Goal: Task Accomplishment & Management: Manage account settings

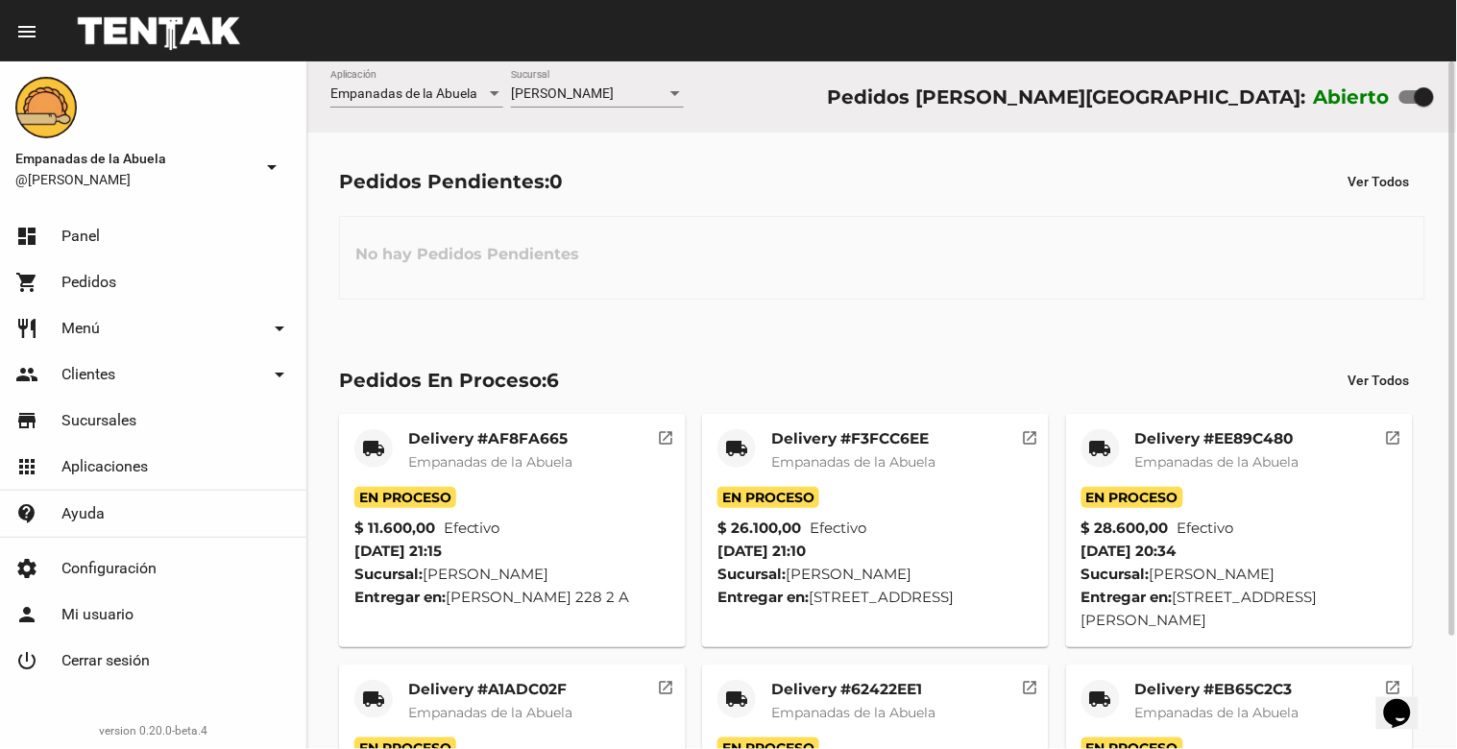
click at [891, 259] on div "No hay Pedidos Pendientes" at bounding box center [882, 258] width 1086 height 84
click at [571, 84] on div "[PERSON_NAME] Sucursal" at bounding box center [597, 88] width 173 height 37
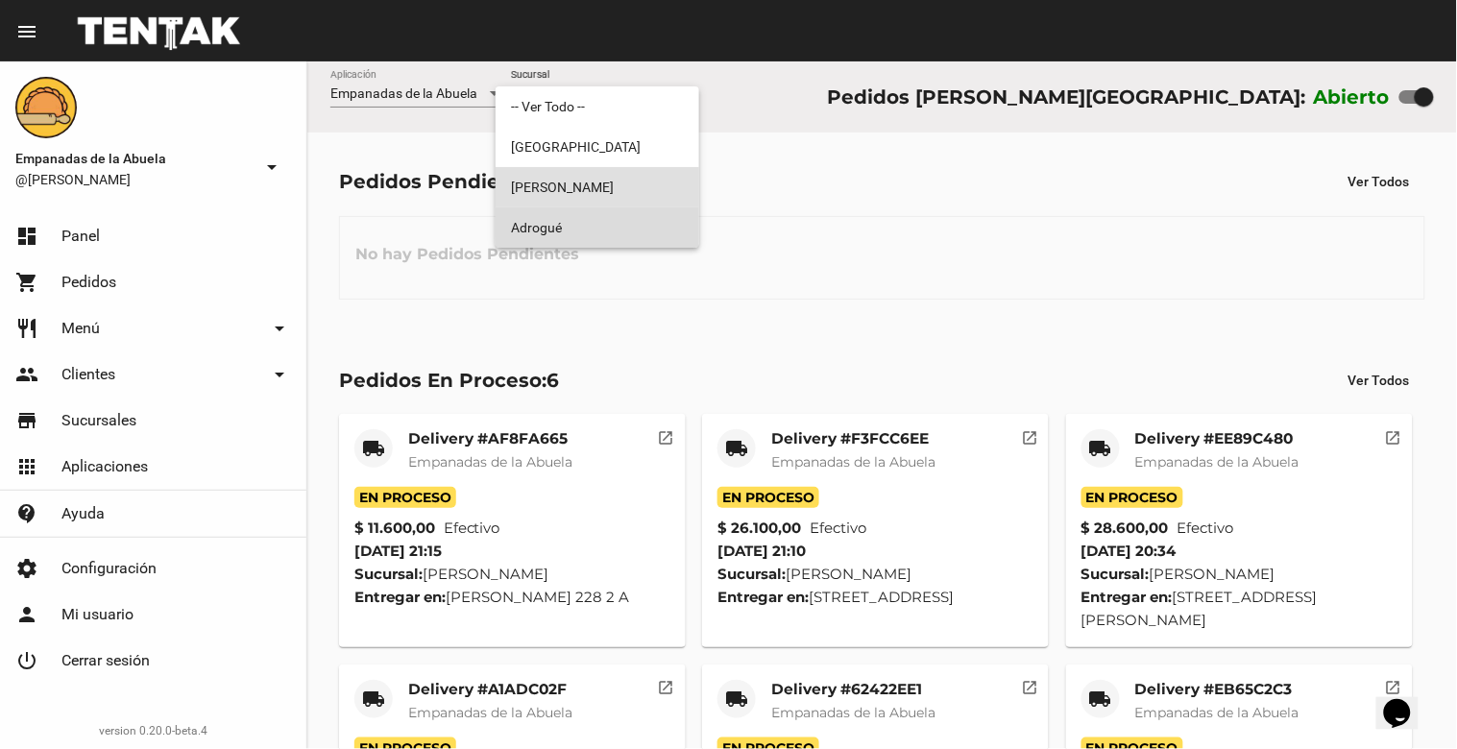
click at [554, 219] on span "Adrogué" at bounding box center [597, 227] width 173 height 40
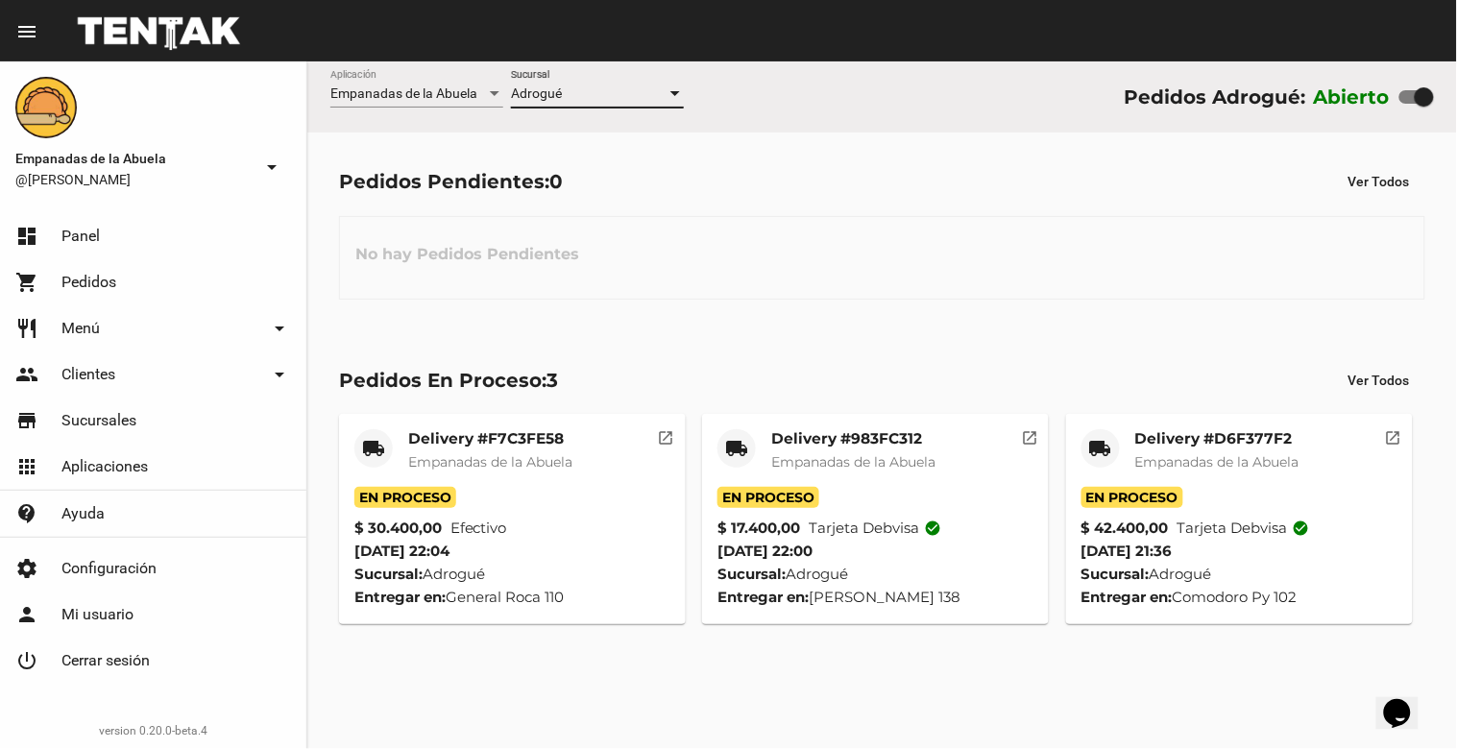
click at [588, 92] on div "Adrogué" at bounding box center [589, 93] width 156 height 15
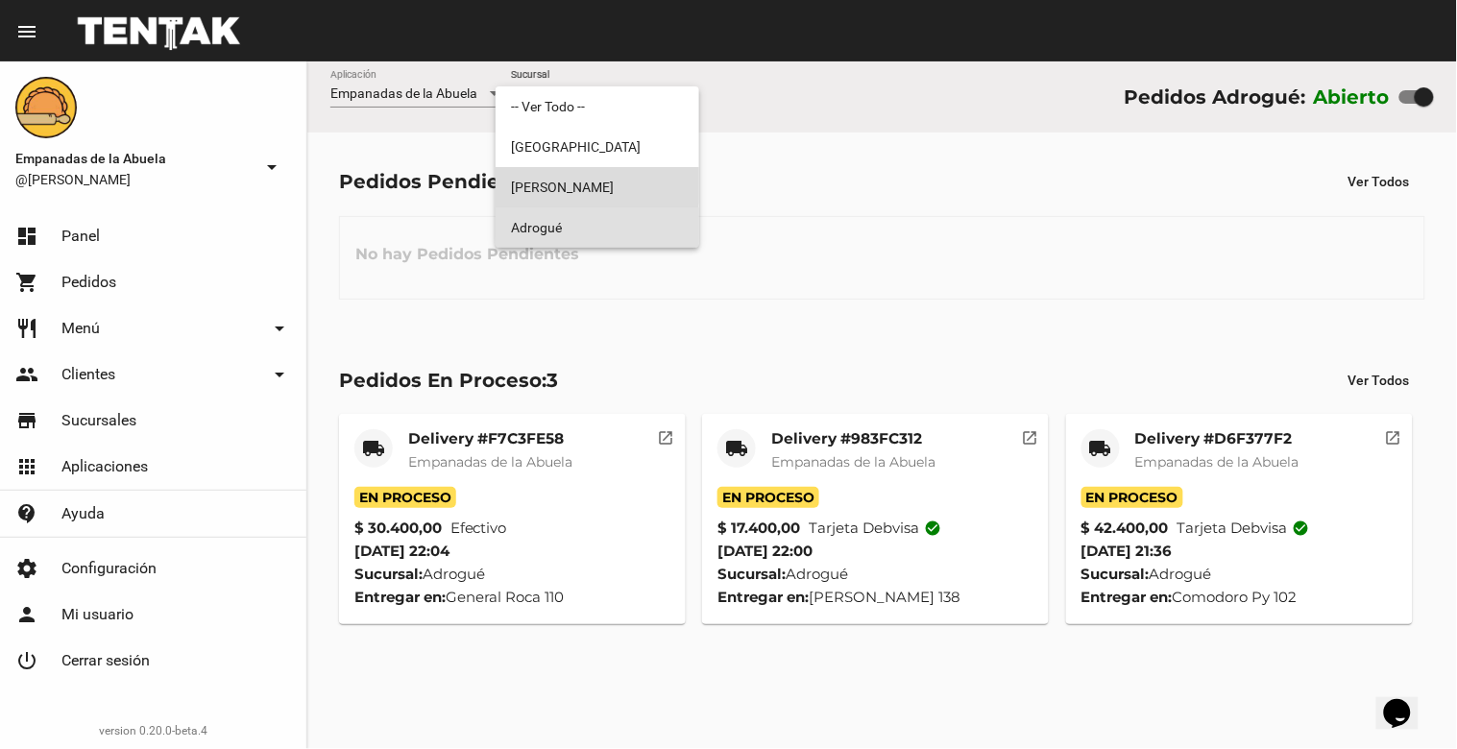
click at [586, 184] on span "[PERSON_NAME]" at bounding box center [597, 187] width 173 height 40
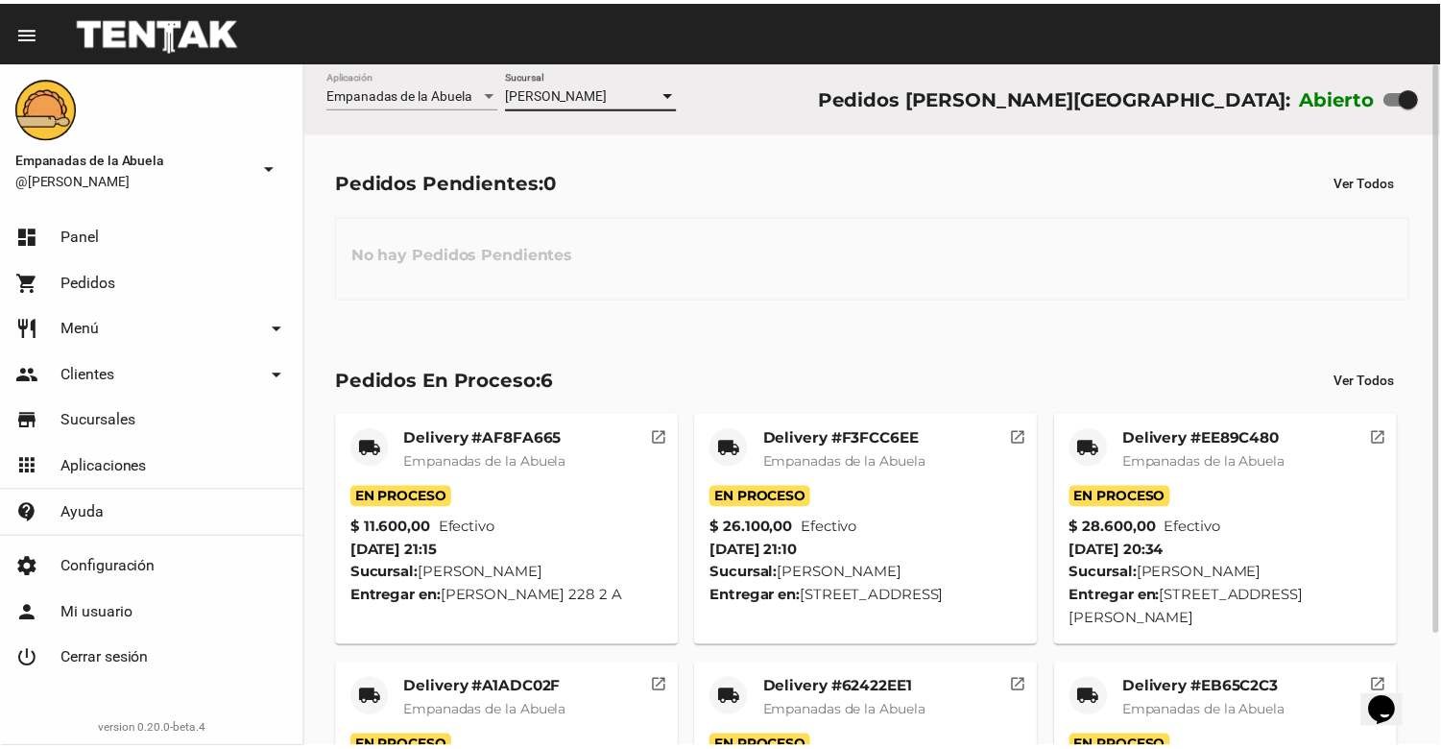
scroll to position [134, 0]
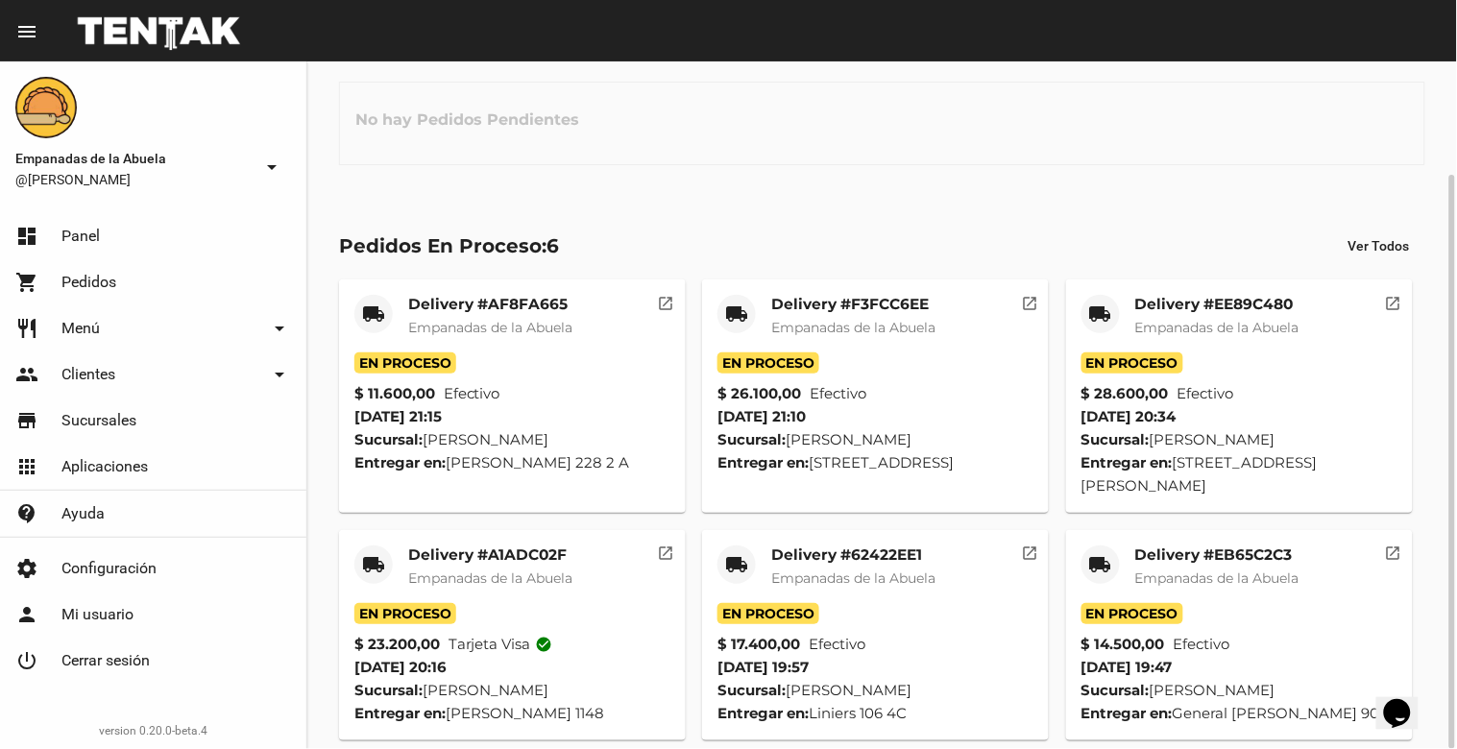
click at [1230, 545] on div "Delivery #EB65C2C3 Empanadas de la Abuela" at bounding box center [1217, 574] width 164 height 58
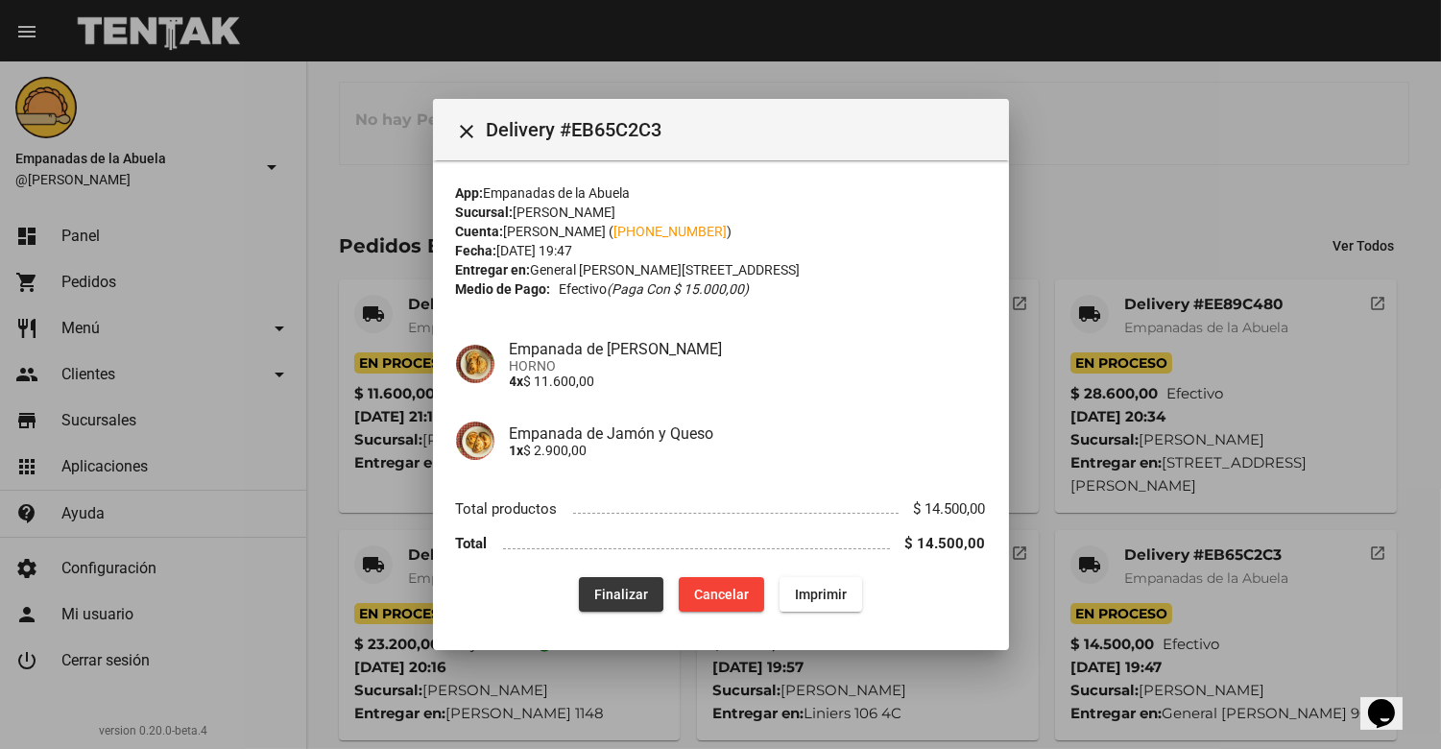
click at [620, 587] on span "Finalizar" at bounding box center [621, 594] width 54 height 15
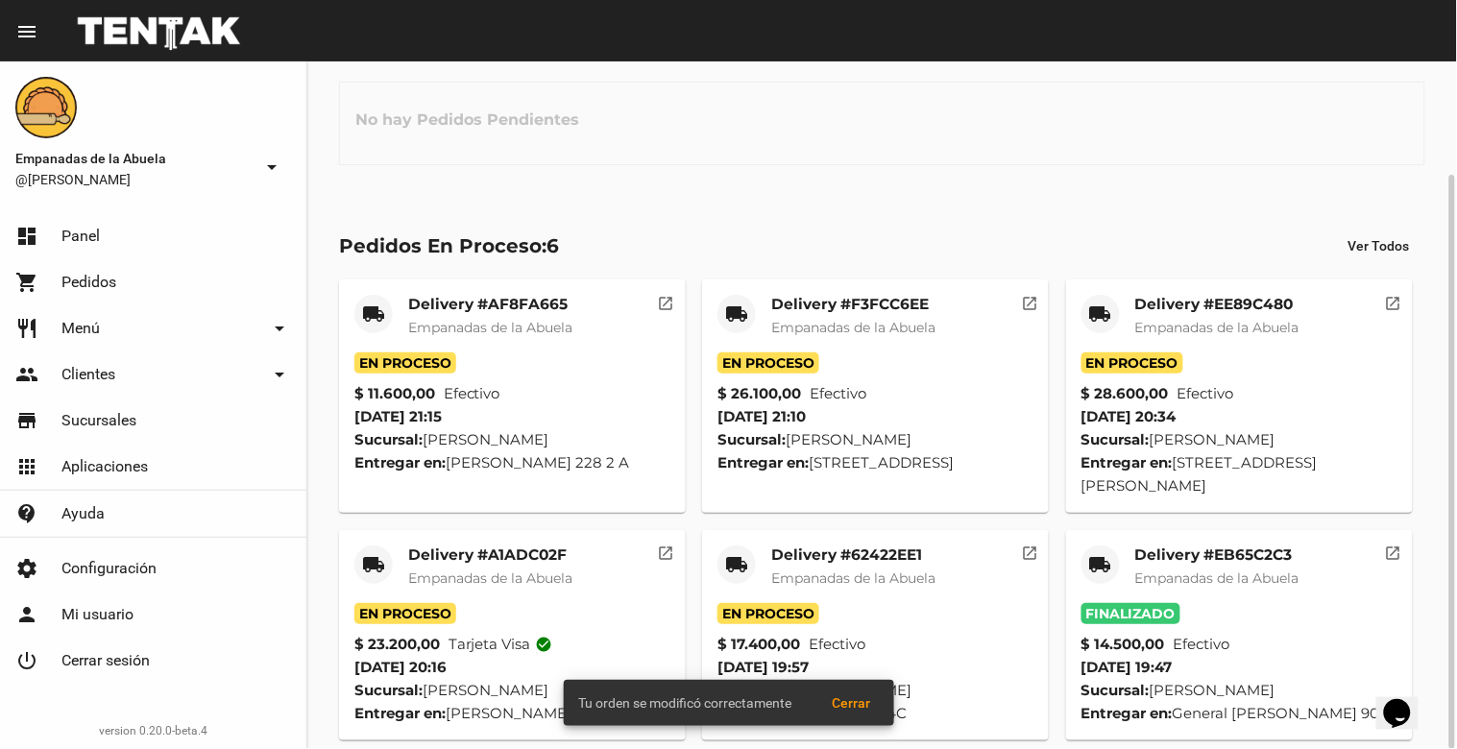
click at [840, 545] on mat-card-title "Delivery #62422EE1" at bounding box center [853, 554] width 164 height 19
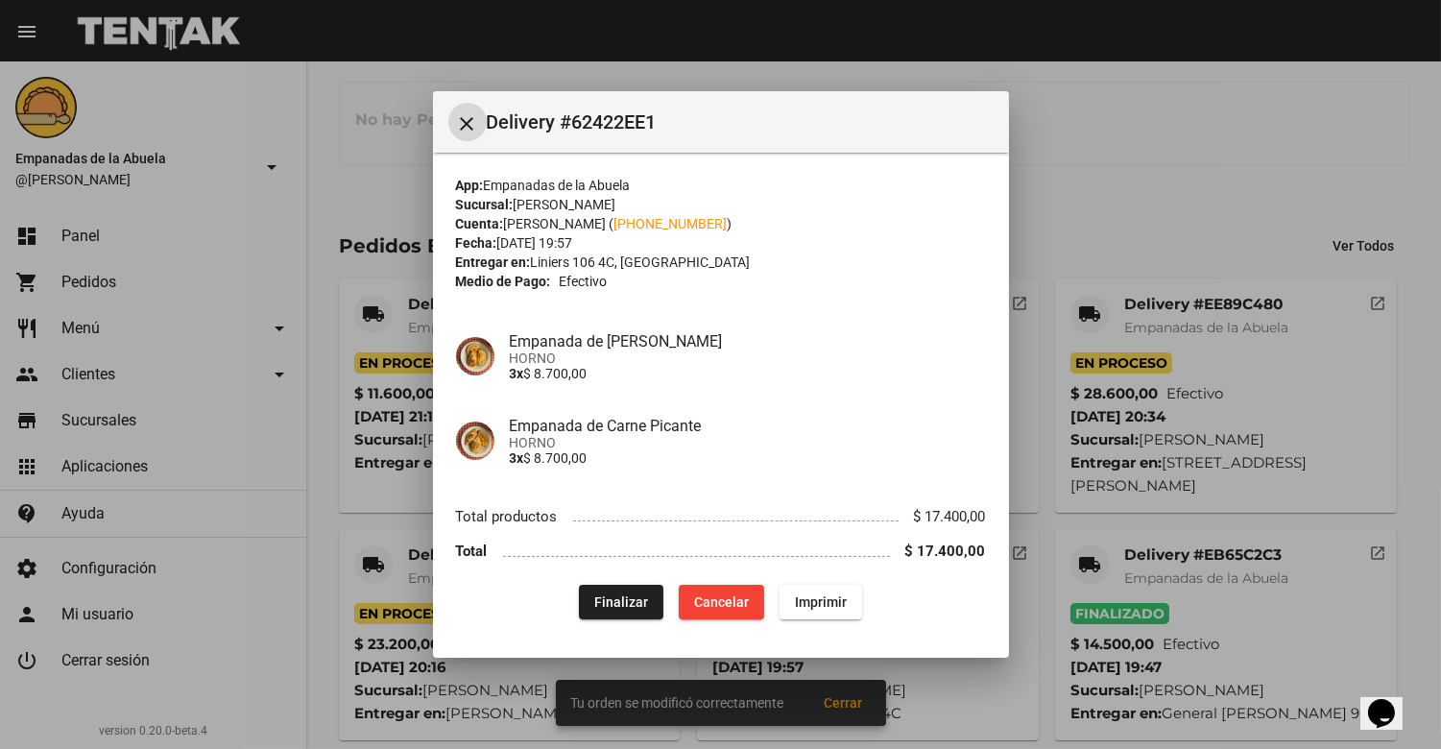
click at [616, 596] on span "Finalizar" at bounding box center [621, 601] width 54 height 15
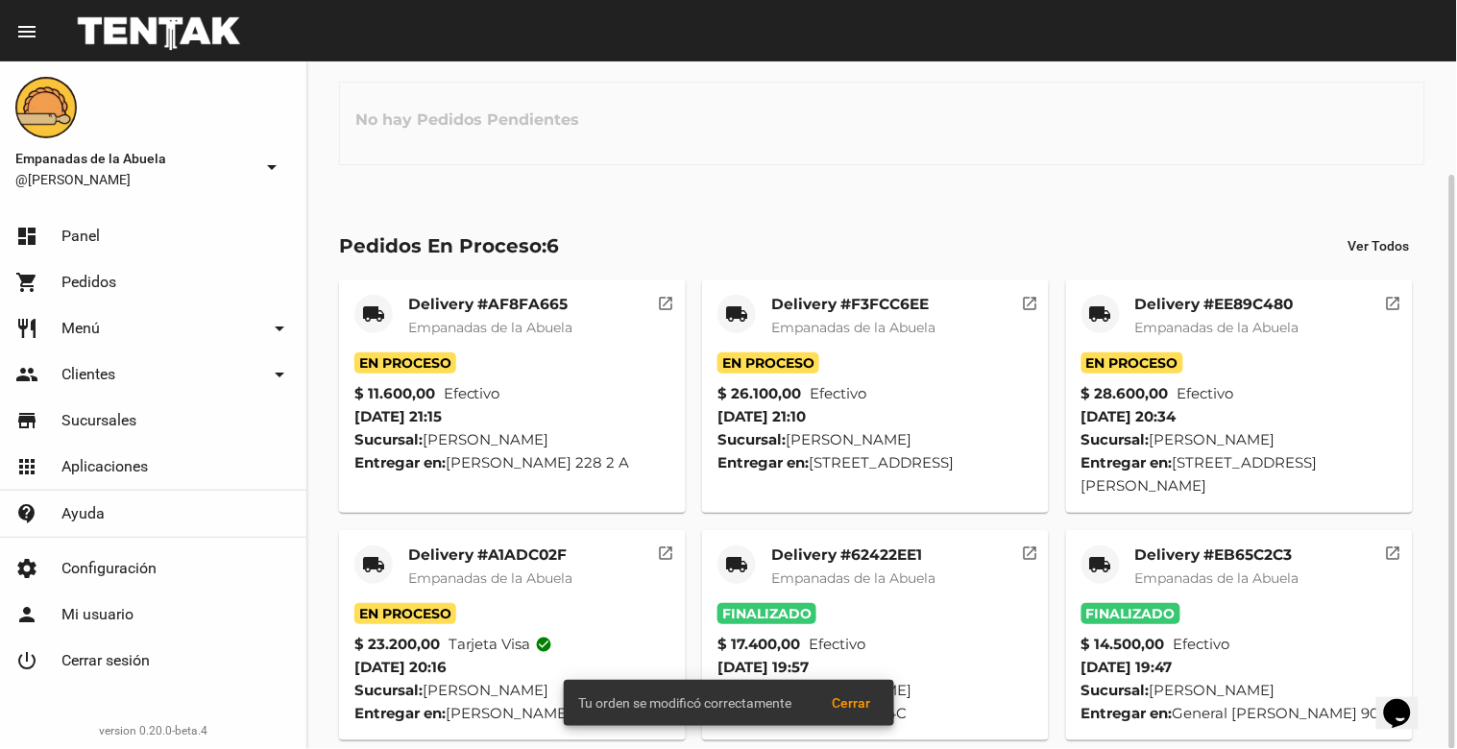
click at [484, 545] on div "Delivery #A1ADC02F Empanadas de la Abuela" at bounding box center [490, 574] width 164 height 58
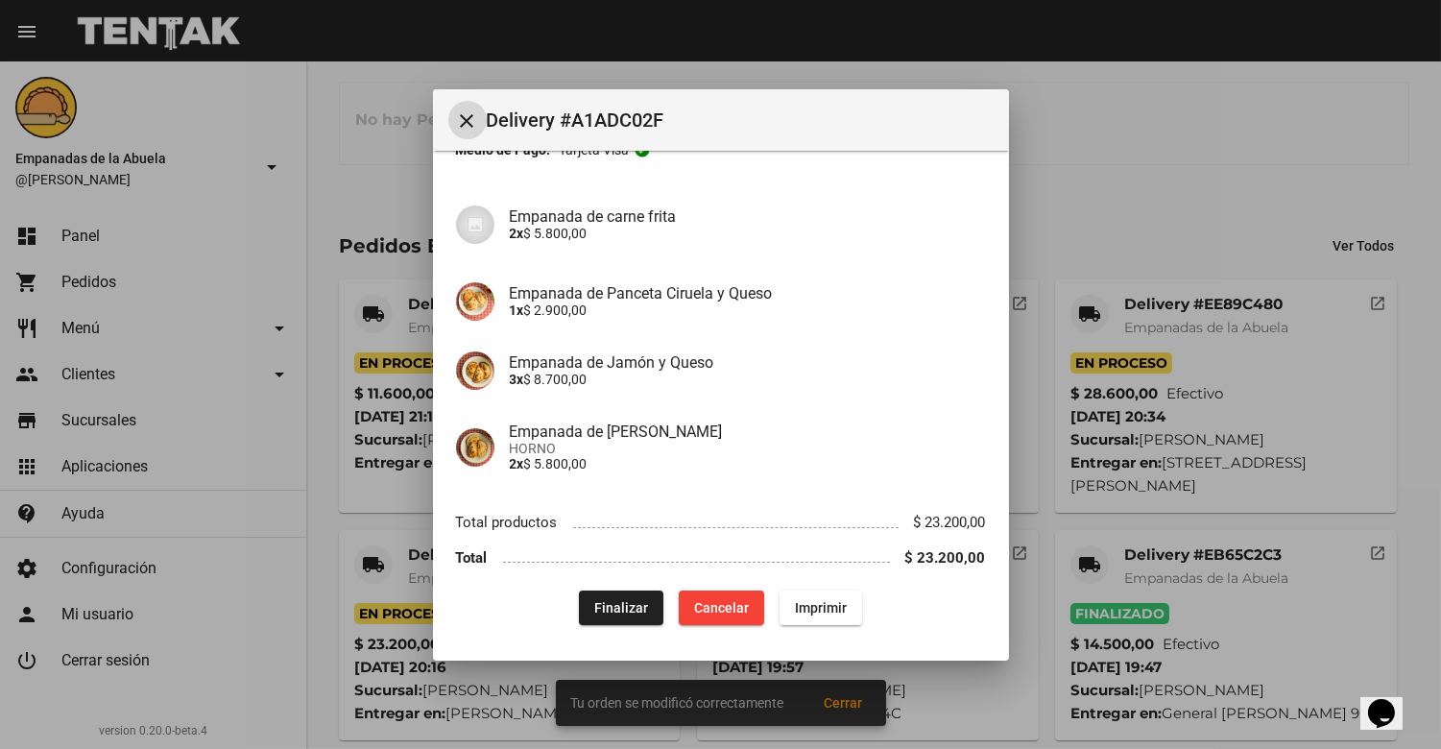
scroll to position [133, 0]
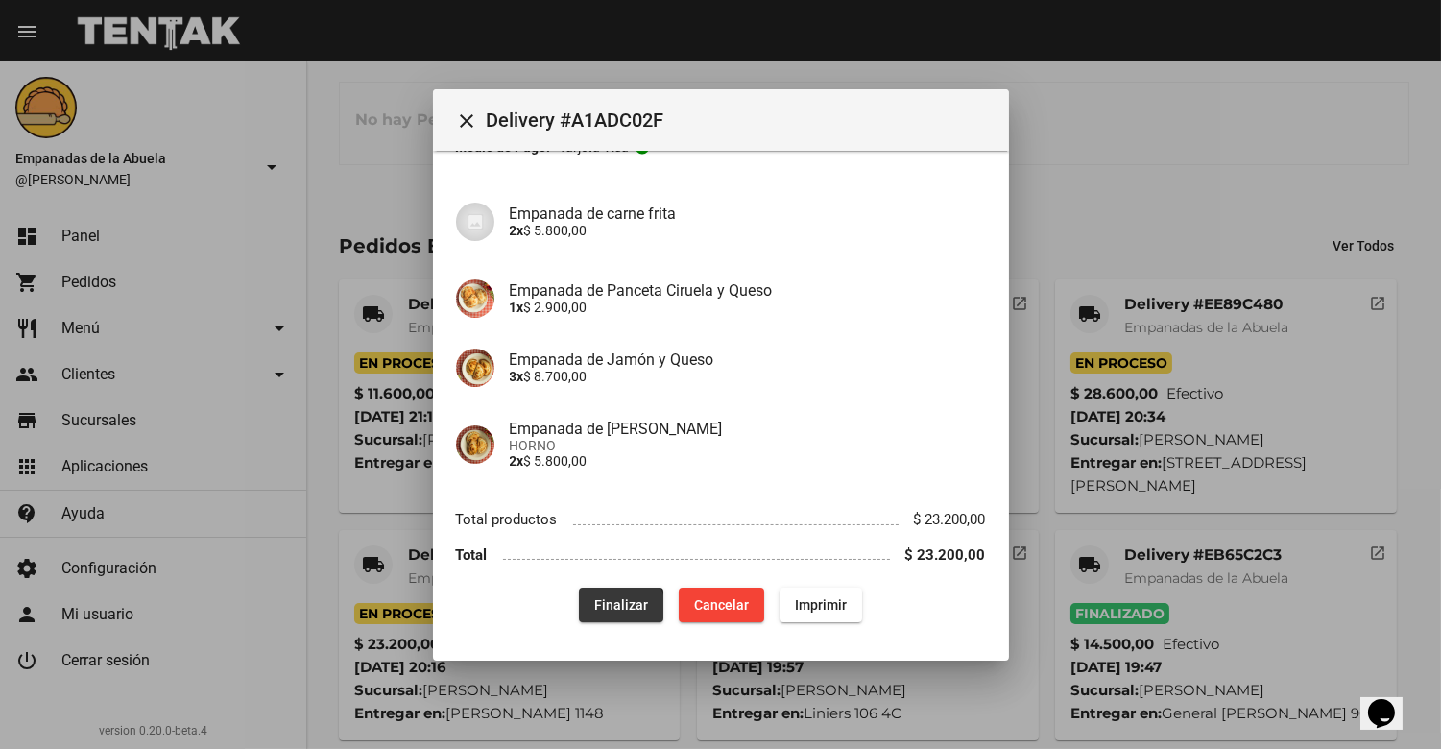
click at [600, 610] on span "Finalizar" at bounding box center [621, 604] width 54 height 15
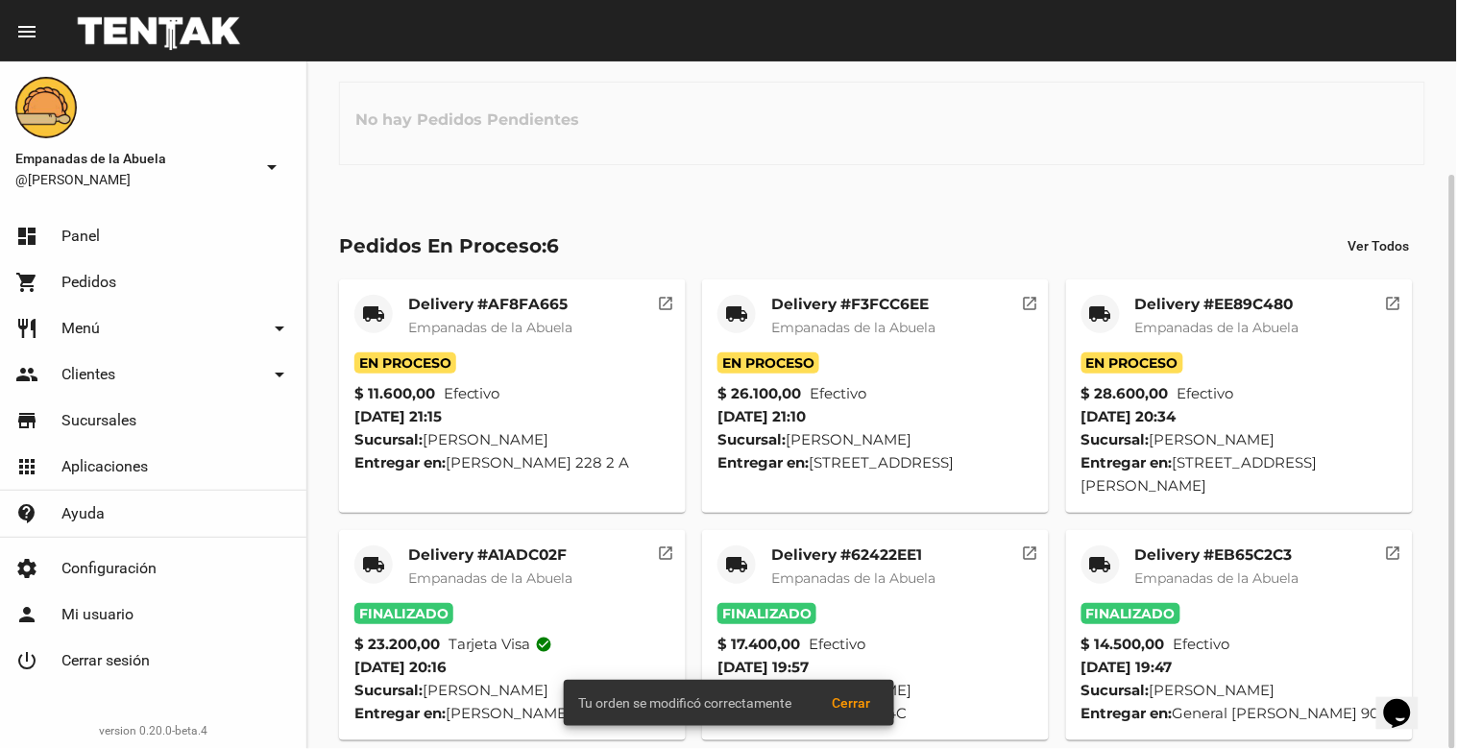
click at [1245, 318] on mat-card-subtitle "Empanadas de la Abuela" at bounding box center [1217, 327] width 164 height 19
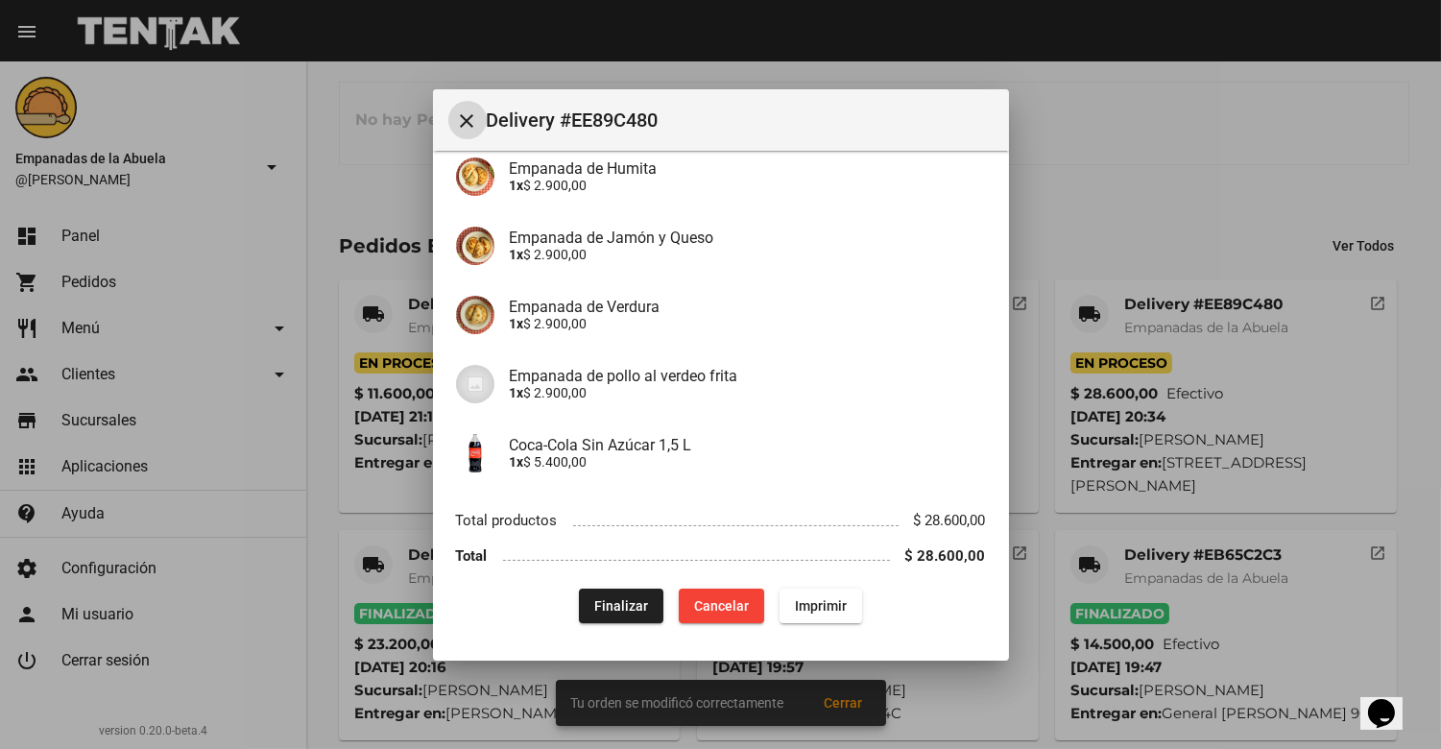
scroll to position [340, 0]
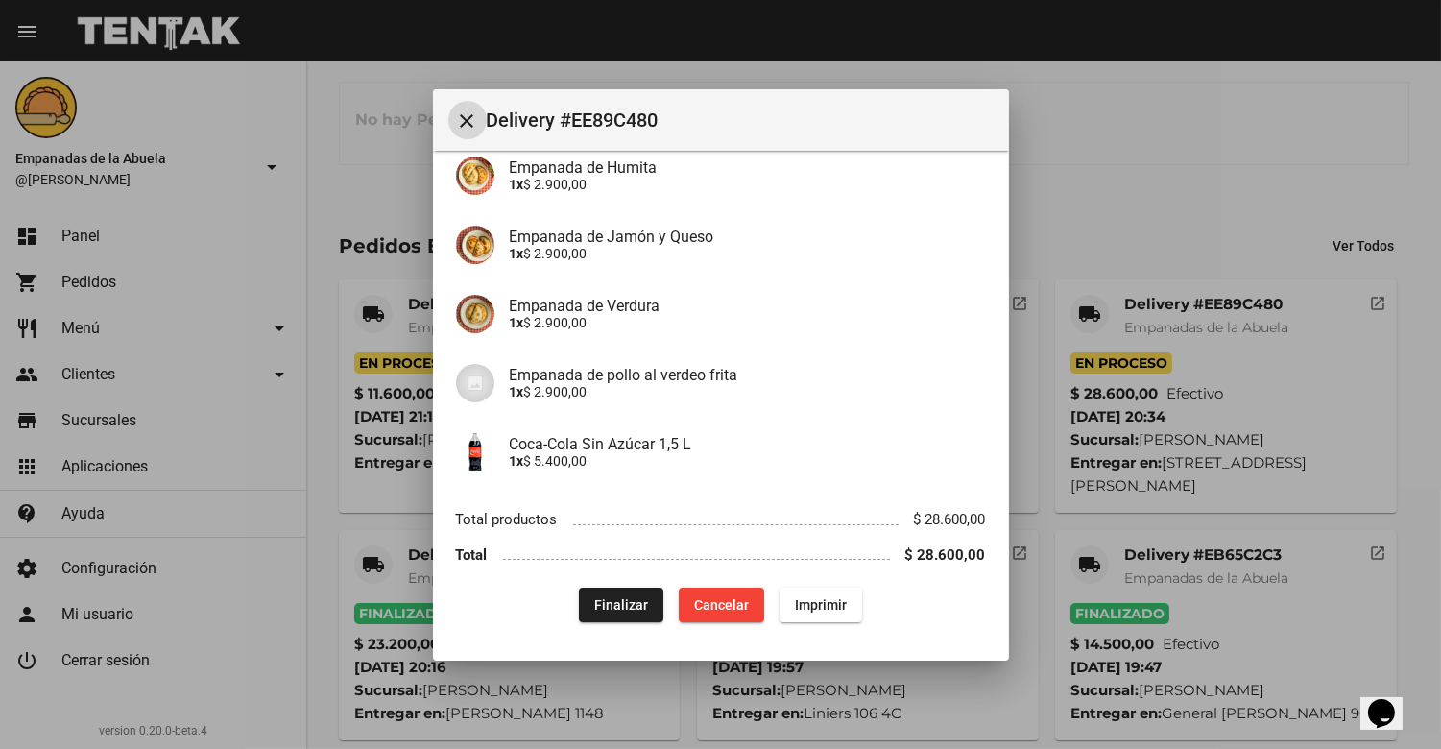
click at [612, 586] on div "App: Empanadas de la Abuela Sucursal: [PERSON_NAME] Cuenta: [PERSON_NAME] ( [PH…" at bounding box center [721, 228] width 530 height 789
click at [613, 602] on span "Finalizar" at bounding box center [621, 604] width 54 height 15
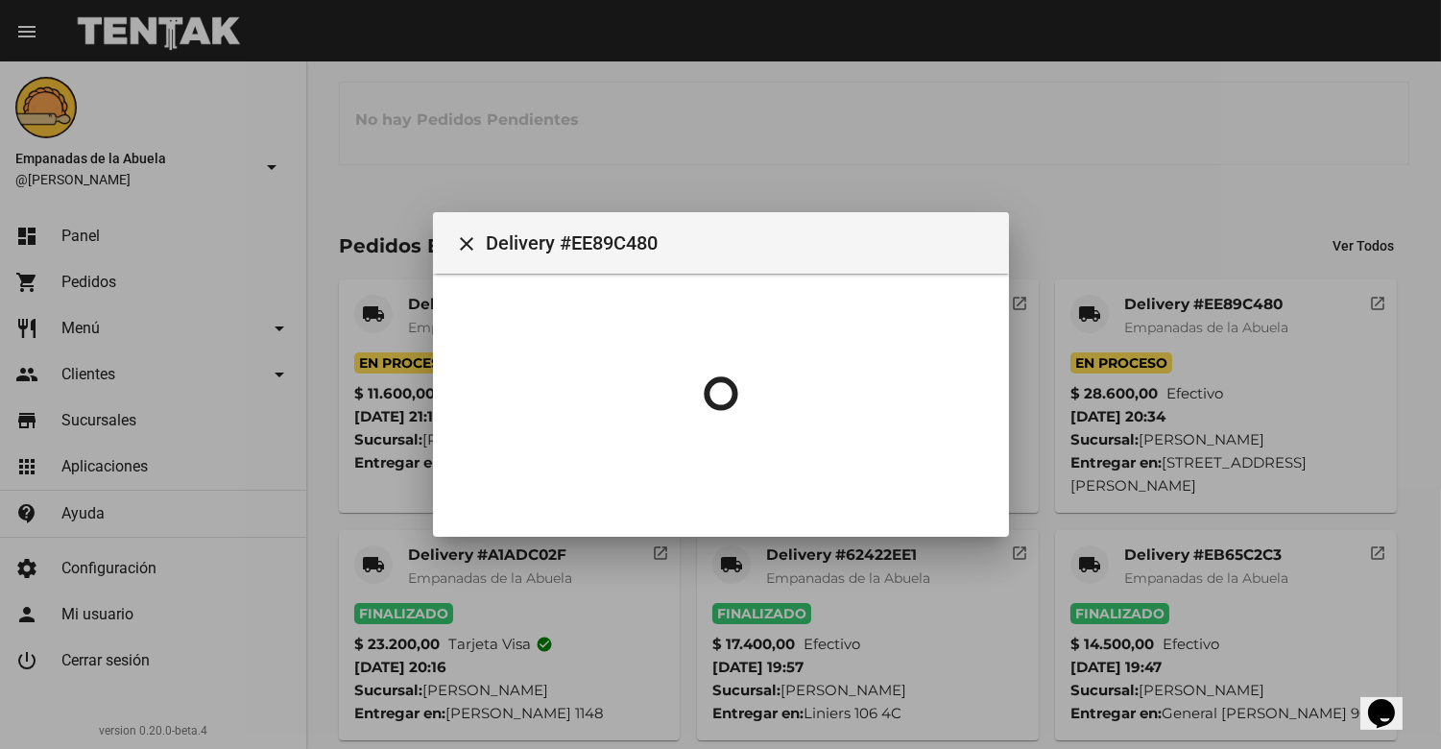
scroll to position [0, 0]
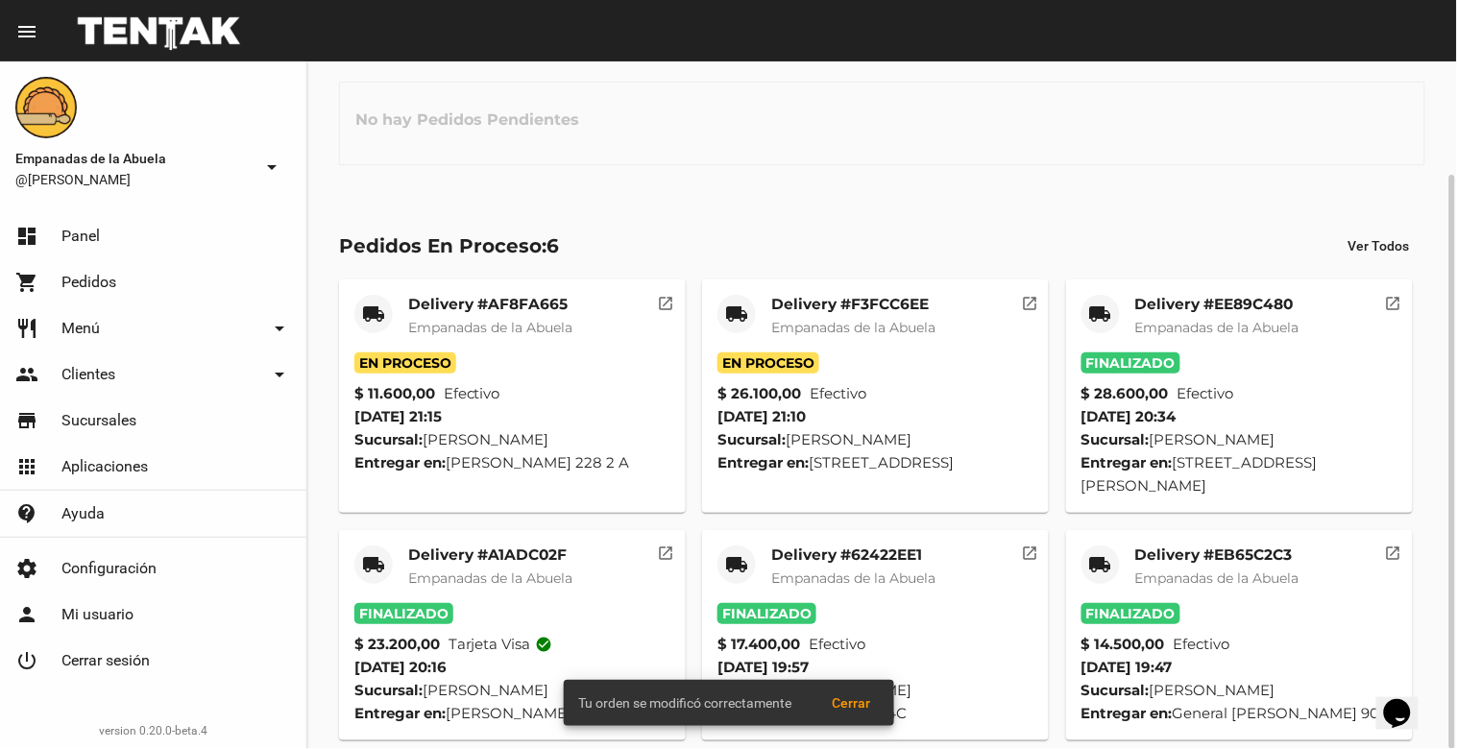
click at [862, 303] on mat-card-title "Delivery #F3FCC6EE" at bounding box center [853, 304] width 164 height 19
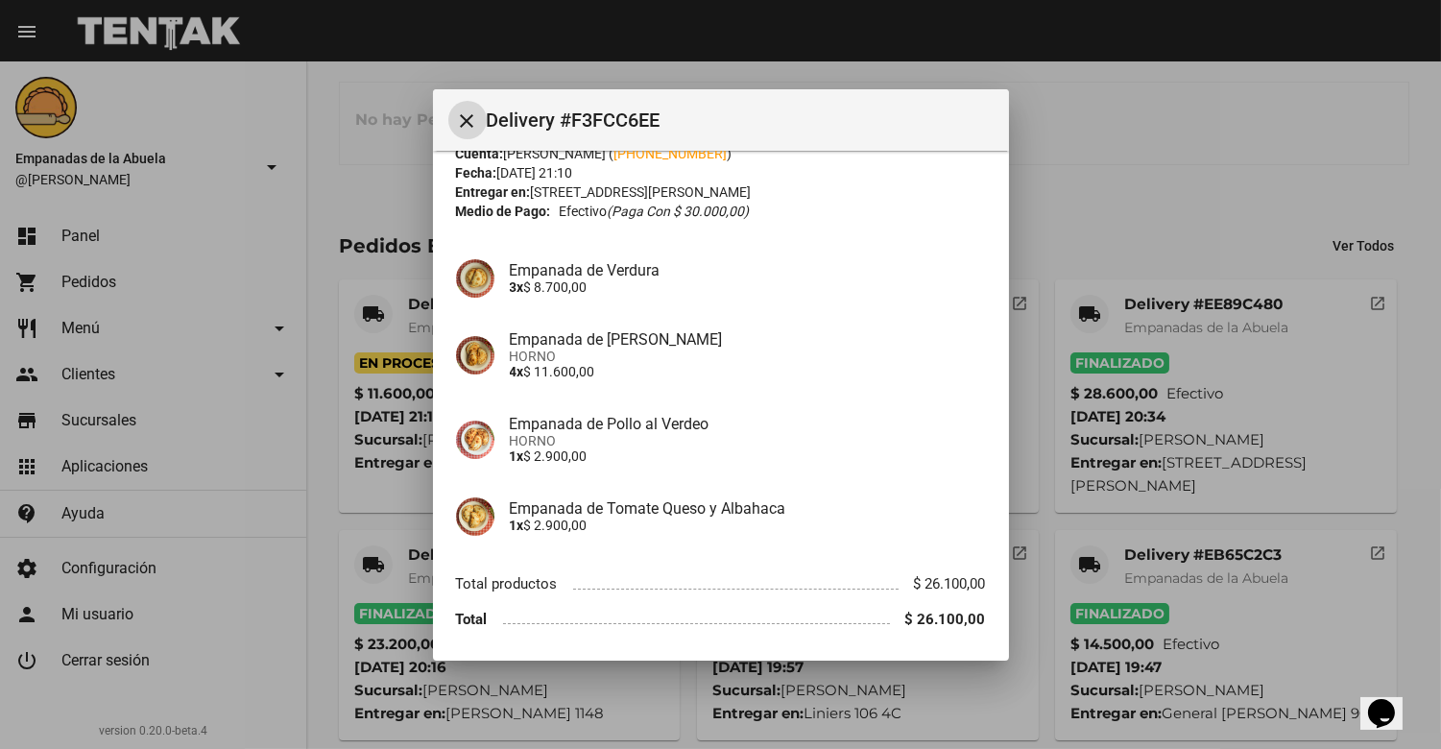
scroll to position [133, 0]
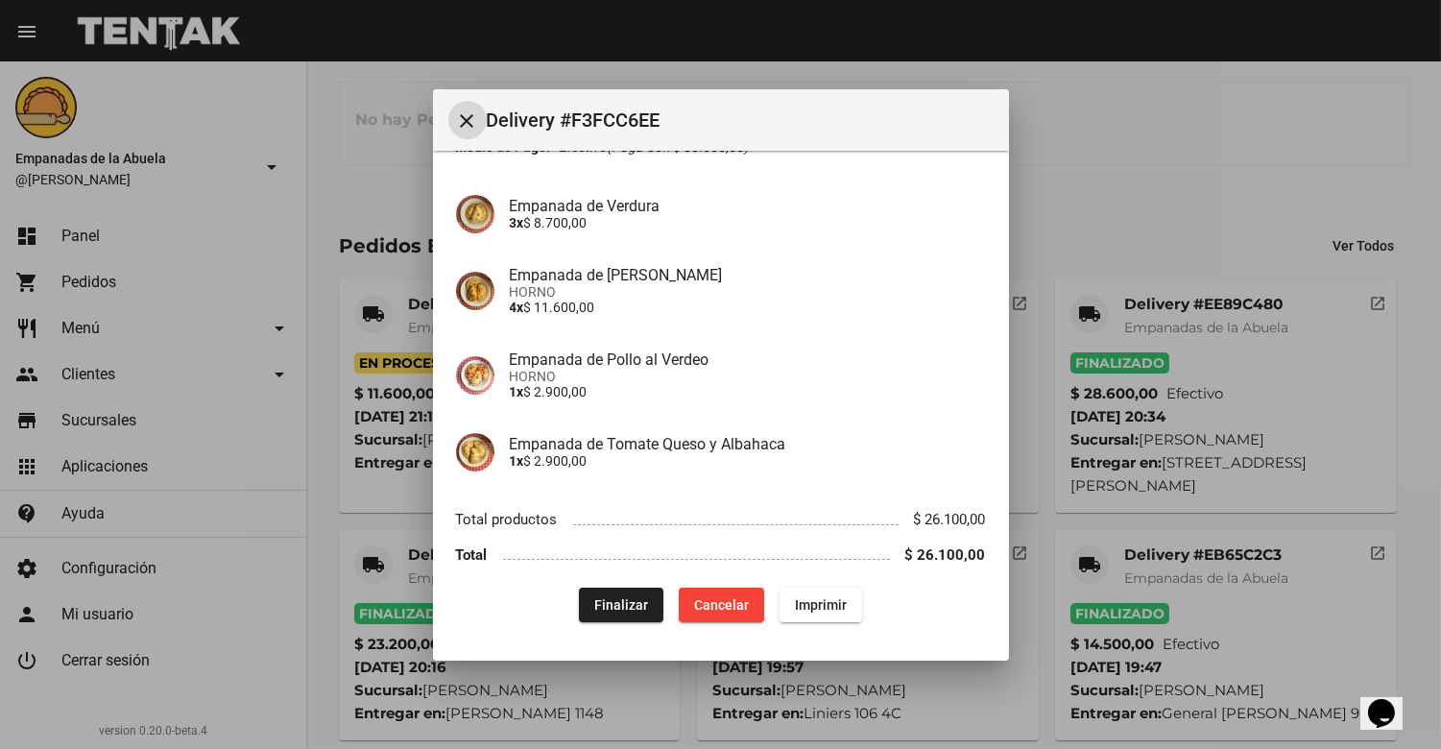
click at [603, 590] on button "Finalizar" at bounding box center [621, 605] width 85 height 35
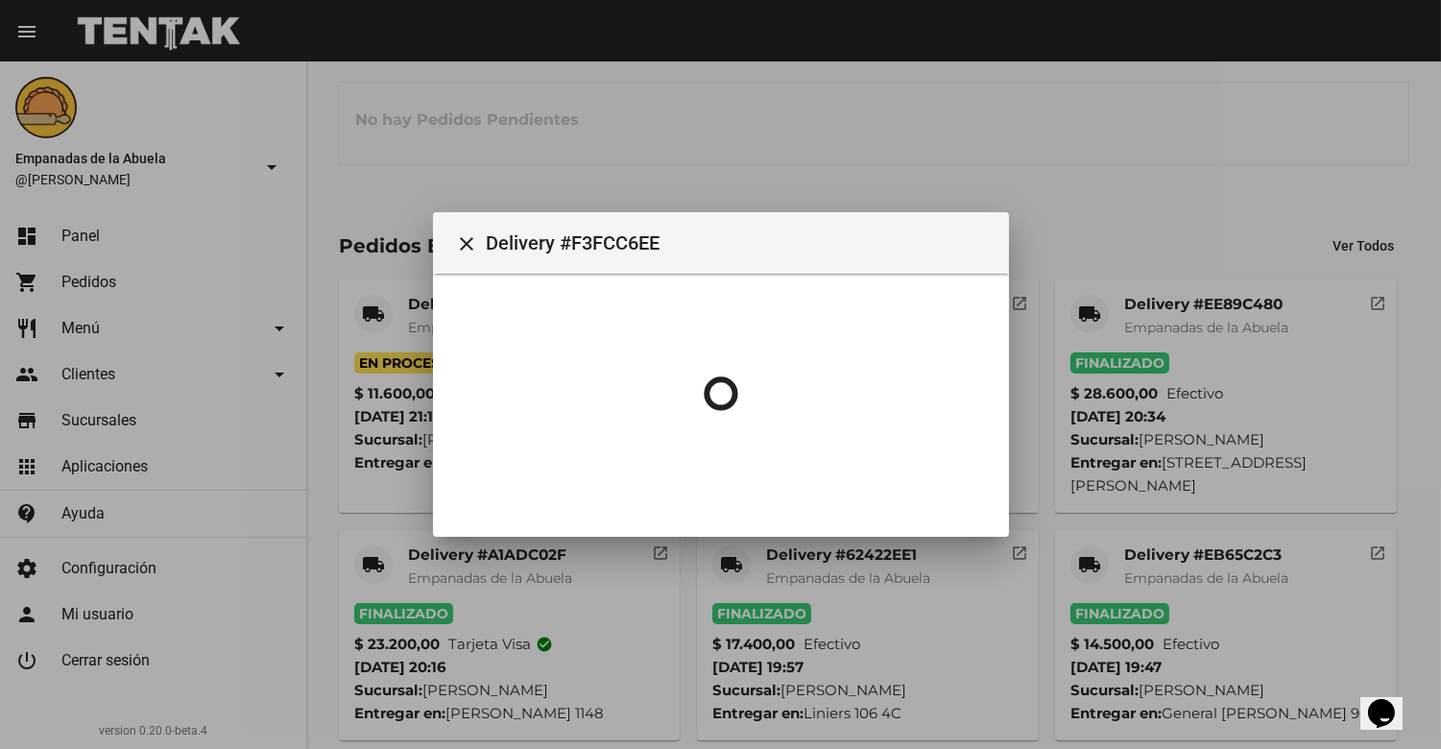
scroll to position [0, 0]
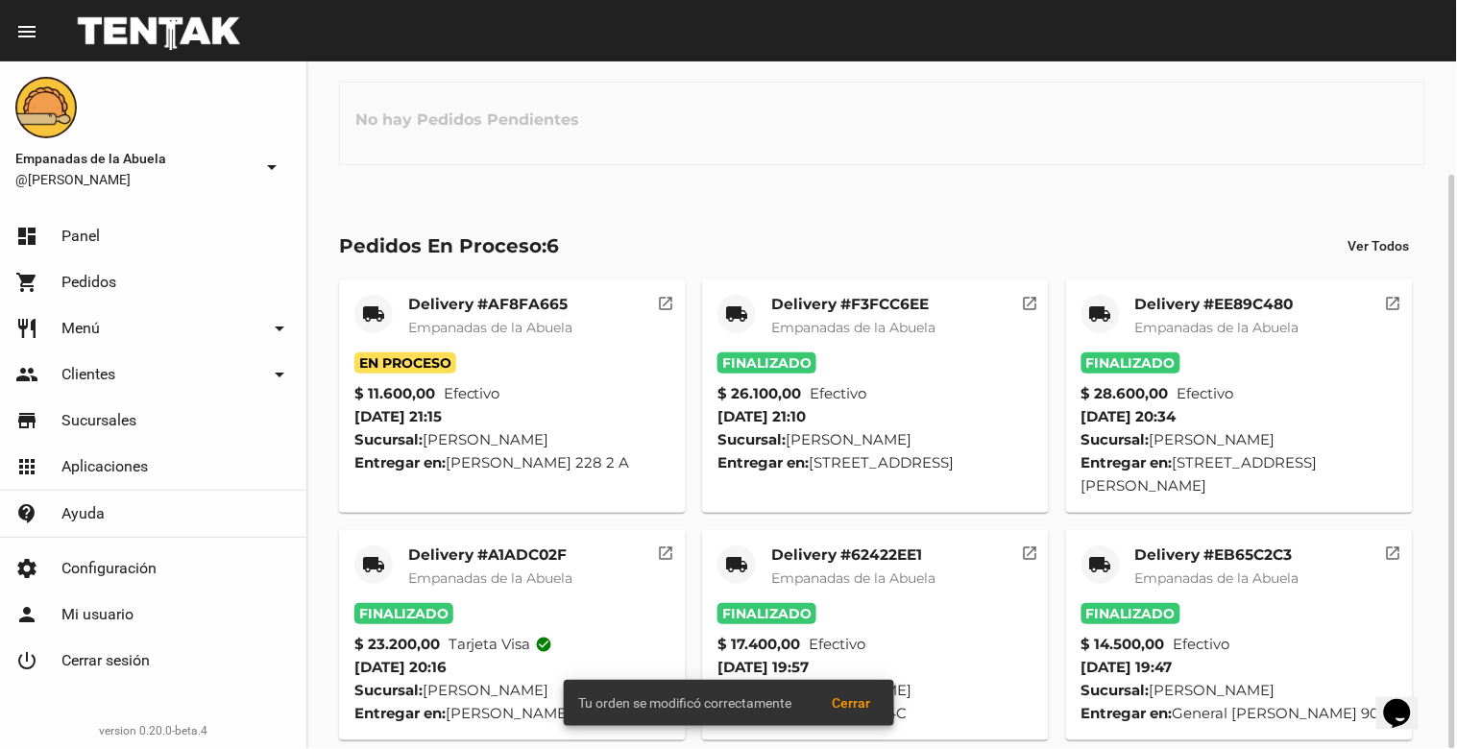
click at [503, 321] on span "Empanadas de la Abuela" at bounding box center [490, 327] width 164 height 17
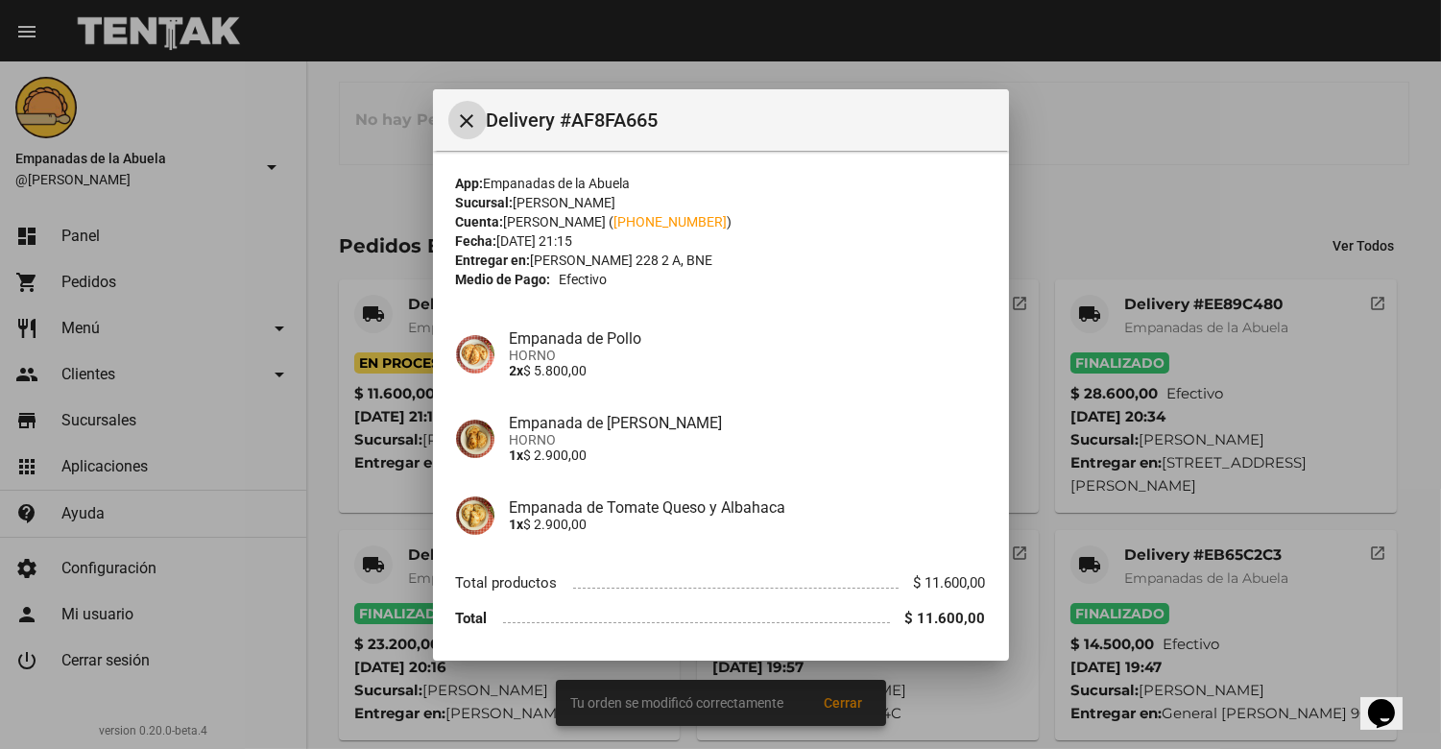
scroll to position [63, 0]
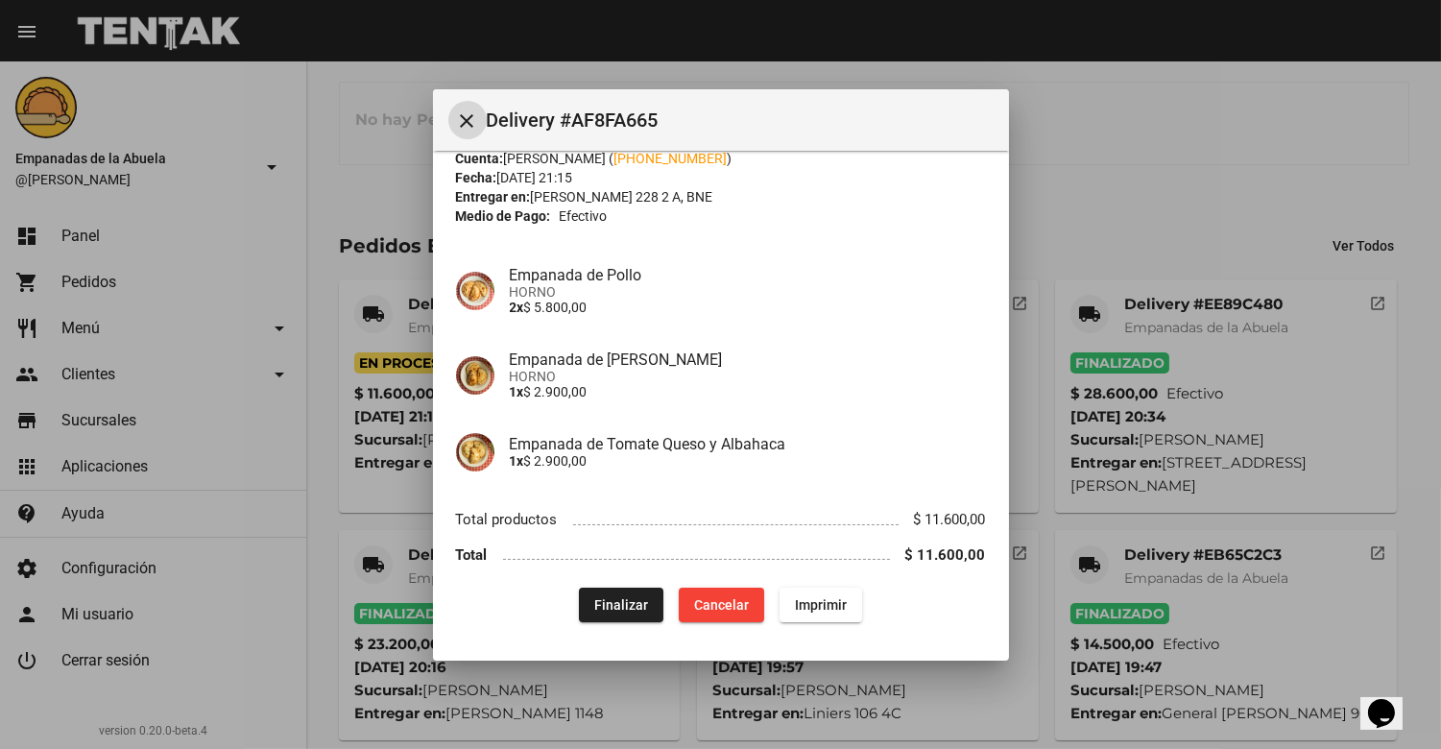
click at [601, 599] on span "Finalizar" at bounding box center [621, 604] width 54 height 15
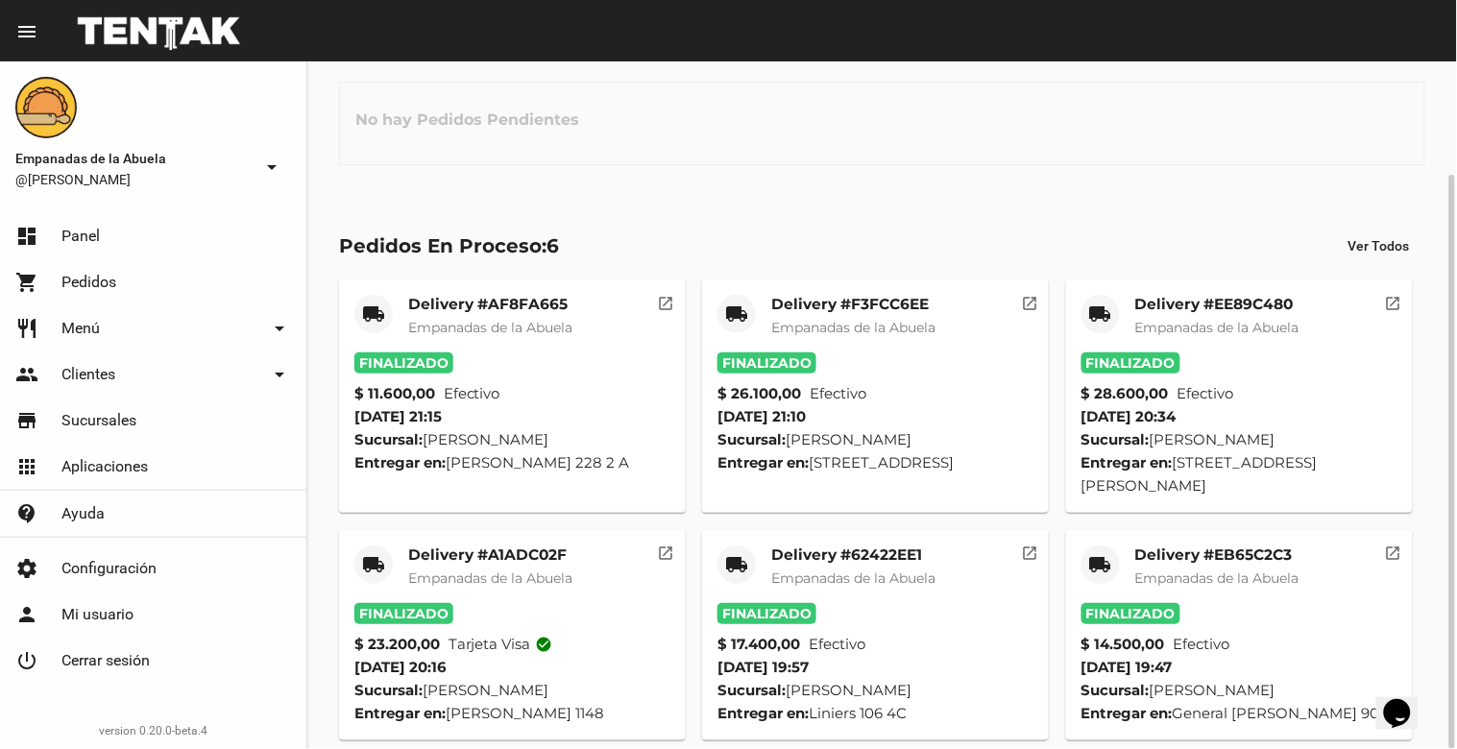
scroll to position [0, 0]
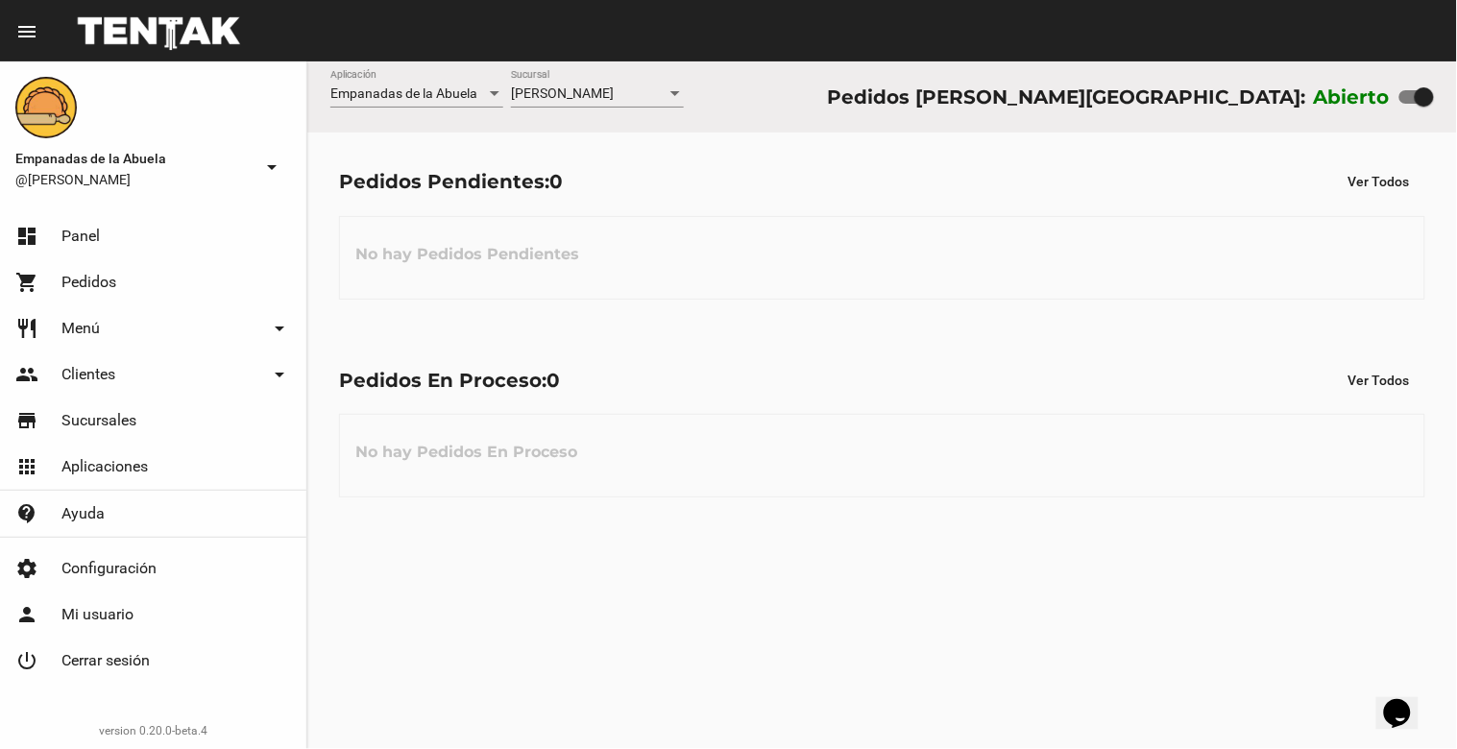
click at [1425, 99] on div at bounding box center [1424, 96] width 19 height 19
click at [1409, 104] on input "checkbox" at bounding box center [1408, 104] width 1 height 1
checkbox input "false"
